Goal: Browse casually

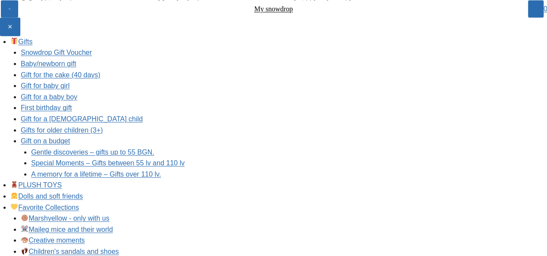
scroll to position [1091, 0]
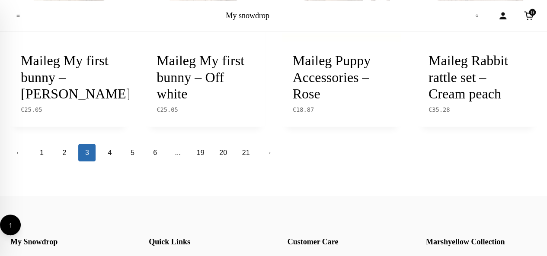
scroll to position [1009, 0]
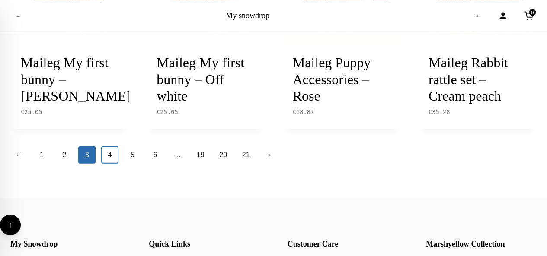
click at [112, 164] on link "4" at bounding box center [109, 155] width 17 height 17
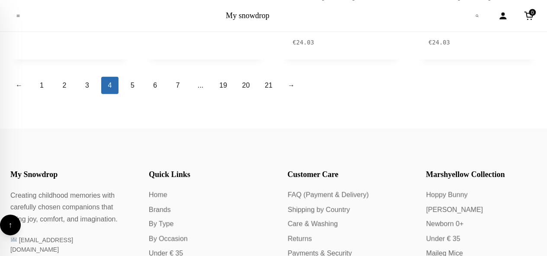
scroll to position [1117, 0]
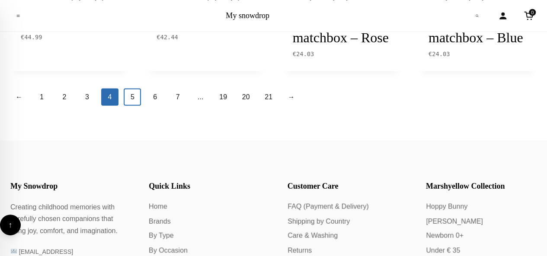
click at [134, 106] on link "5" at bounding box center [132, 97] width 17 height 17
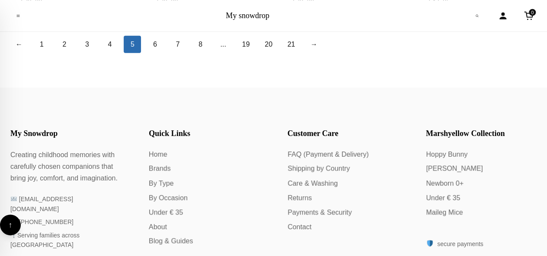
scroll to position [1165, 0]
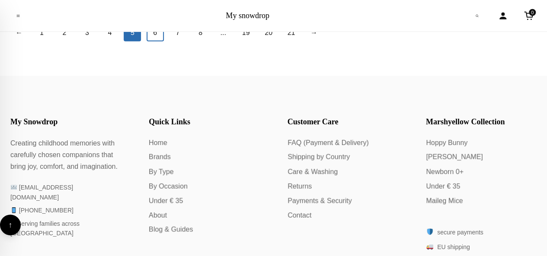
click at [158, 42] on link "6" at bounding box center [155, 32] width 17 height 17
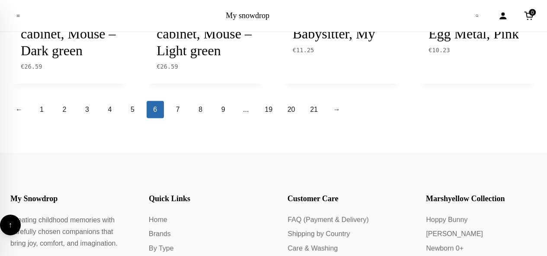
scroll to position [1061, 0]
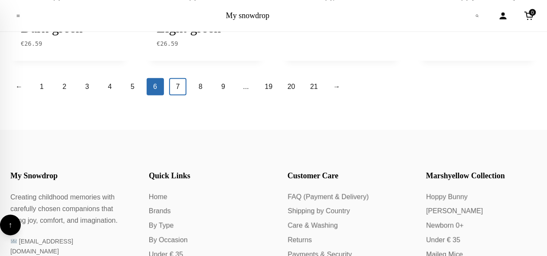
click at [178, 96] on link "7" at bounding box center [177, 86] width 17 height 17
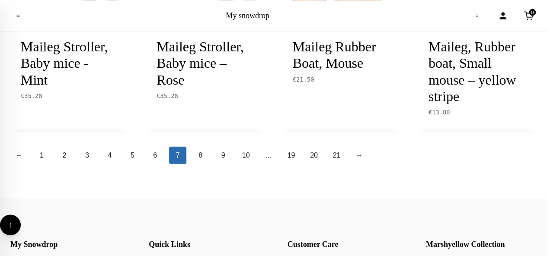
scroll to position [1060, 0]
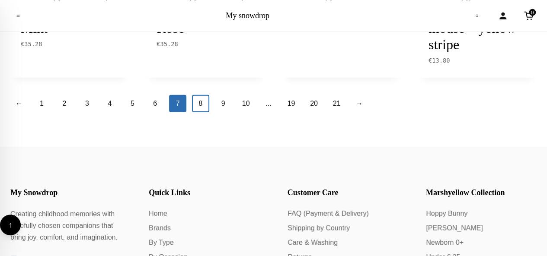
click at [199, 112] on link "8" at bounding box center [200, 103] width 17 height 17
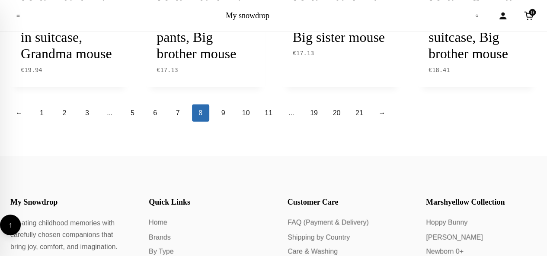
scroll to position [1124, 0]
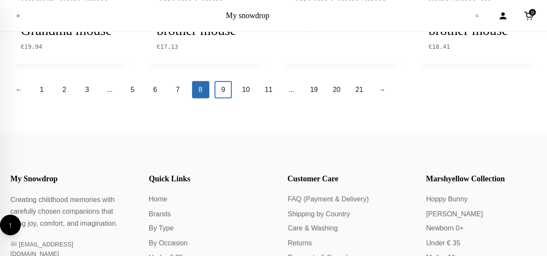
click at [227, 99] on link "9" at bounding box center [222, 89] width 17 height 17
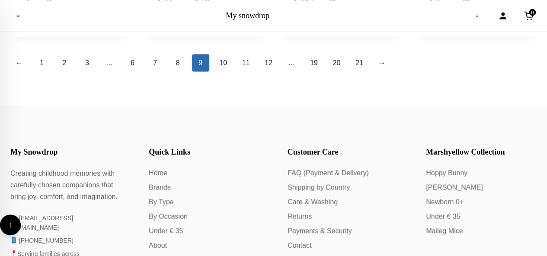
scroll to position [1113, 0]
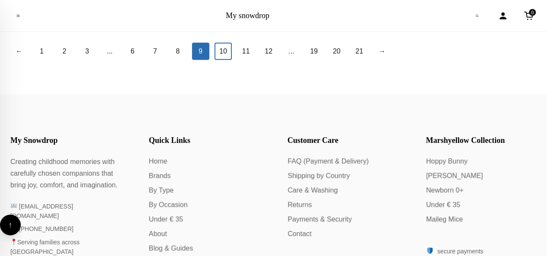
click at [221, 60] on link "10" at bounding box center [222, 51] width 17 height 17
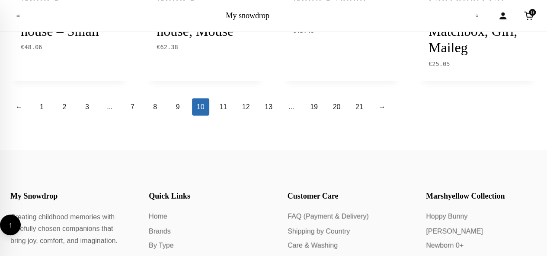
scroll to position [1118, 0]
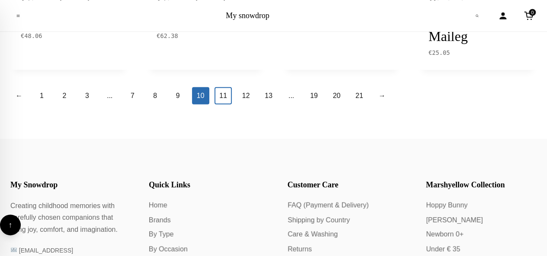
click at [225, 95] on link "11" at bounding box center [222, 95] width 17 height 17
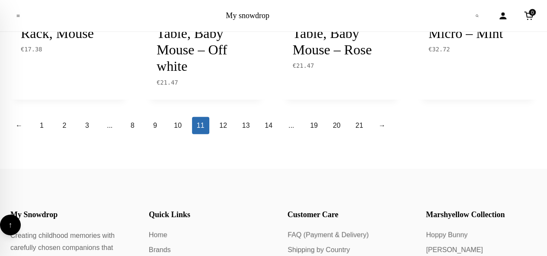
scroll to position [1066, 0]
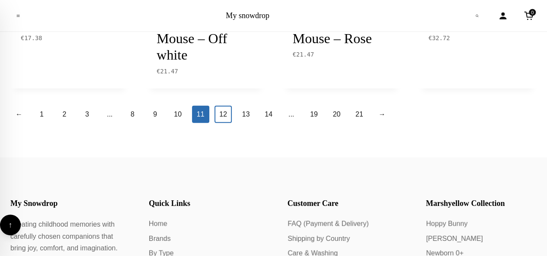
click at [225, 115] on link "12" at bounding box center [222, 114] width 17 height 17
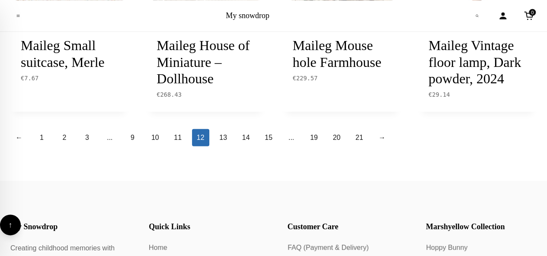
scroll to position [1066, 0]
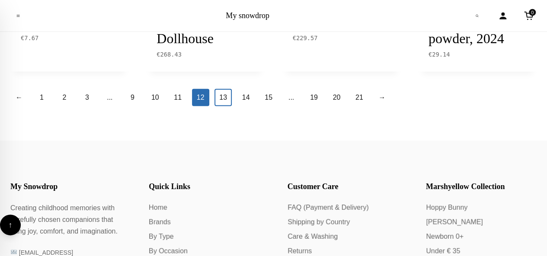
click at [224, 106] on link "13" at bounding box center [222, 97] width 17 height 17
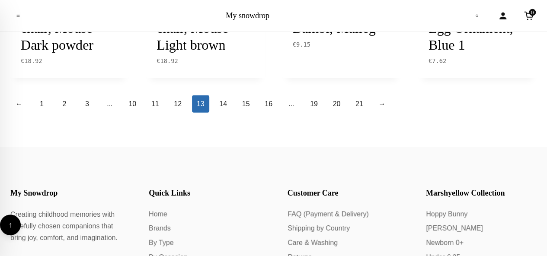
scroll to position [1101, 0]
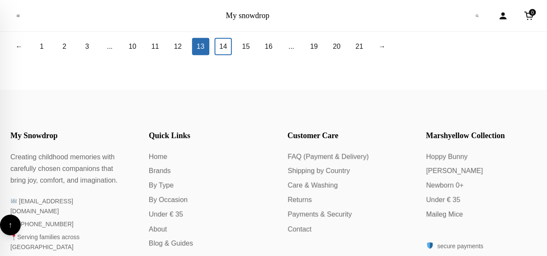
click at [221, 55] on link "14" at bounding box center [222, 46] width 17 height 17
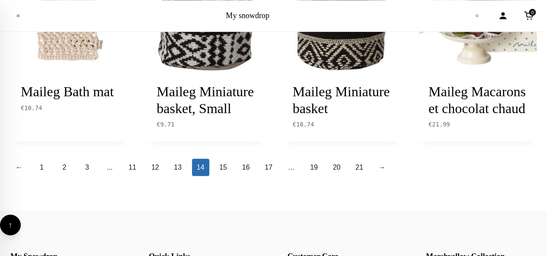
scroll to position [1032, 0]
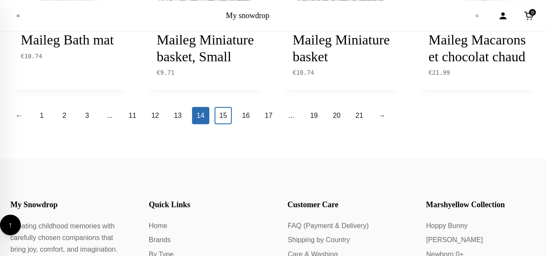
click at [225, 125] on link "15" at bounding box center [222, 115] width 17 height 17
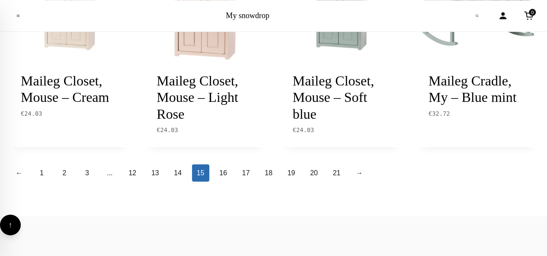
scroll to position [1021, 0]
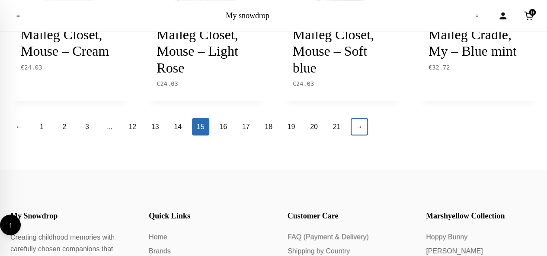
click at [355, 128] on link "→" at bounding box center [359, 126] width 17 height 17
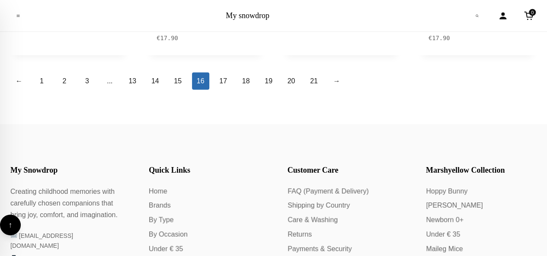
scroll to position [1090, 0]
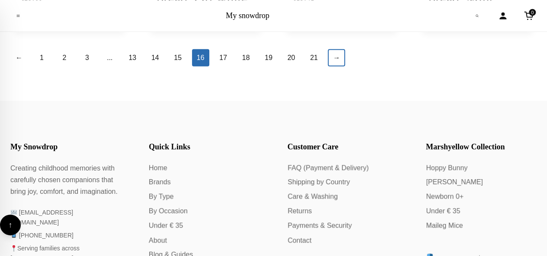
click at [340, 67] on link "→" at bounding box center [336, 57] width 17 height 17
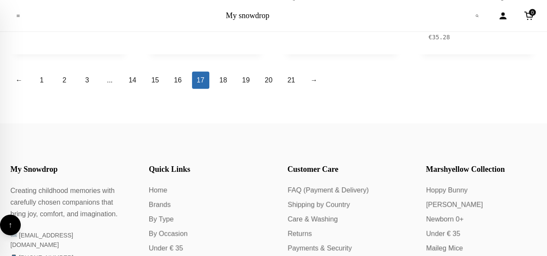
scroll to position [1113, 0]
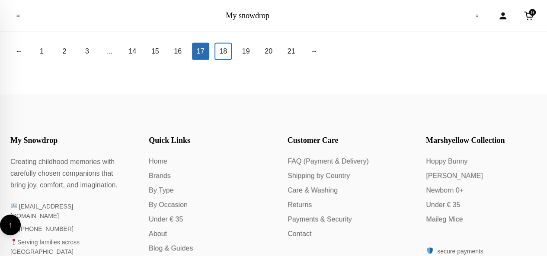
click at [225, 60] on link "18" at bounding box center [222, 51] width 17 height 17
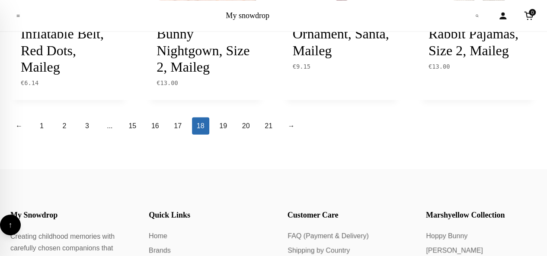
scroll to position [1049, 0]
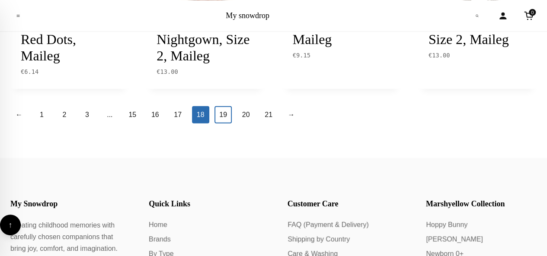
click at [227, 124] on link "19" at bounding box center [222, 114] width 17 height 17
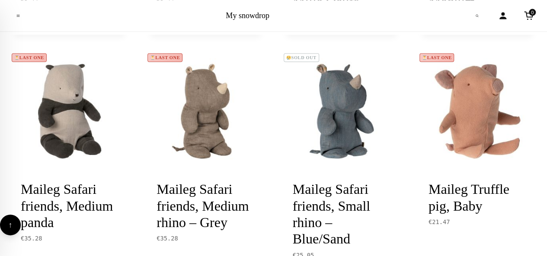
scroll to position [940, 0]
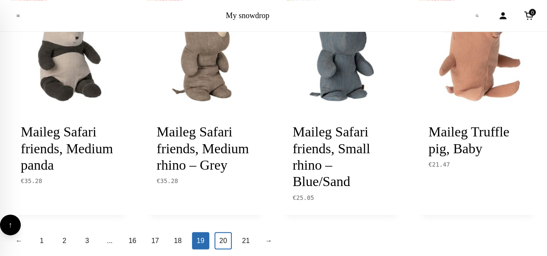
click at [225, 240] on link "20" at bounding box center [222, 241] width 17 height 17
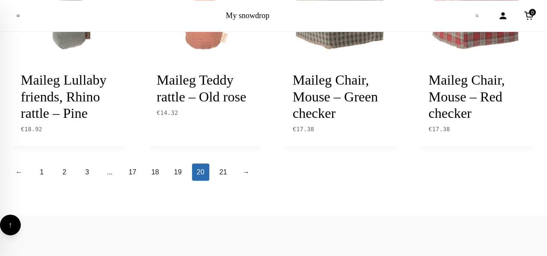
scroll to position [1014, 0]
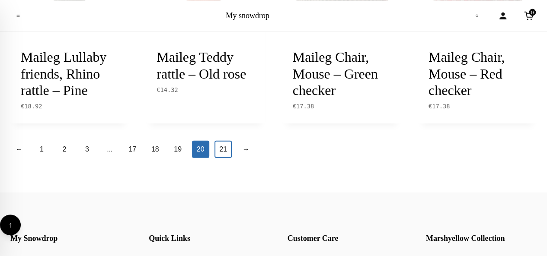
click at [224, 158] on link "21" at bounding box center [222, 149] width 17 height 17
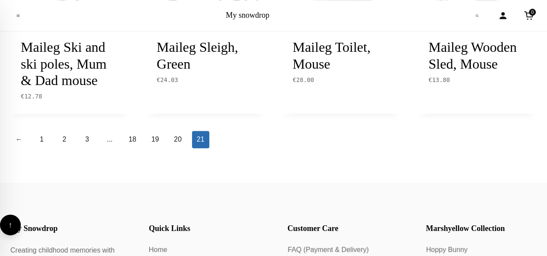
scroll to position [611, 0]
